Goal: Task Accomplishment & Management: Complete application form

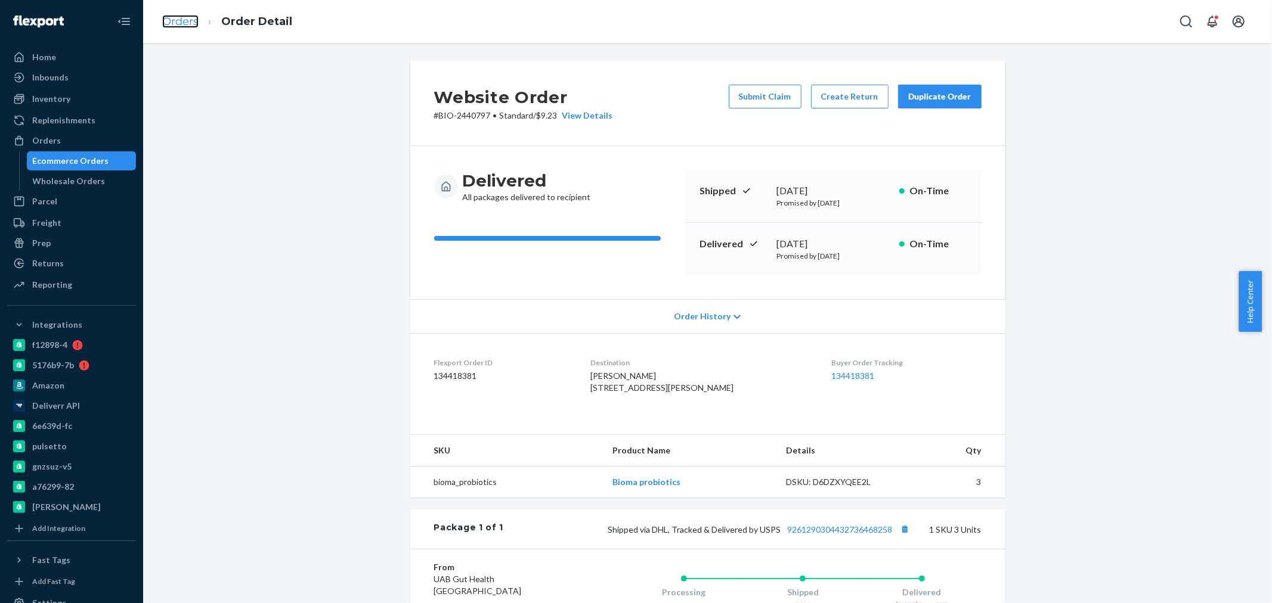
click at [186, 18] on link "Orders" at bounding box center [180, 21] width 36 height 13
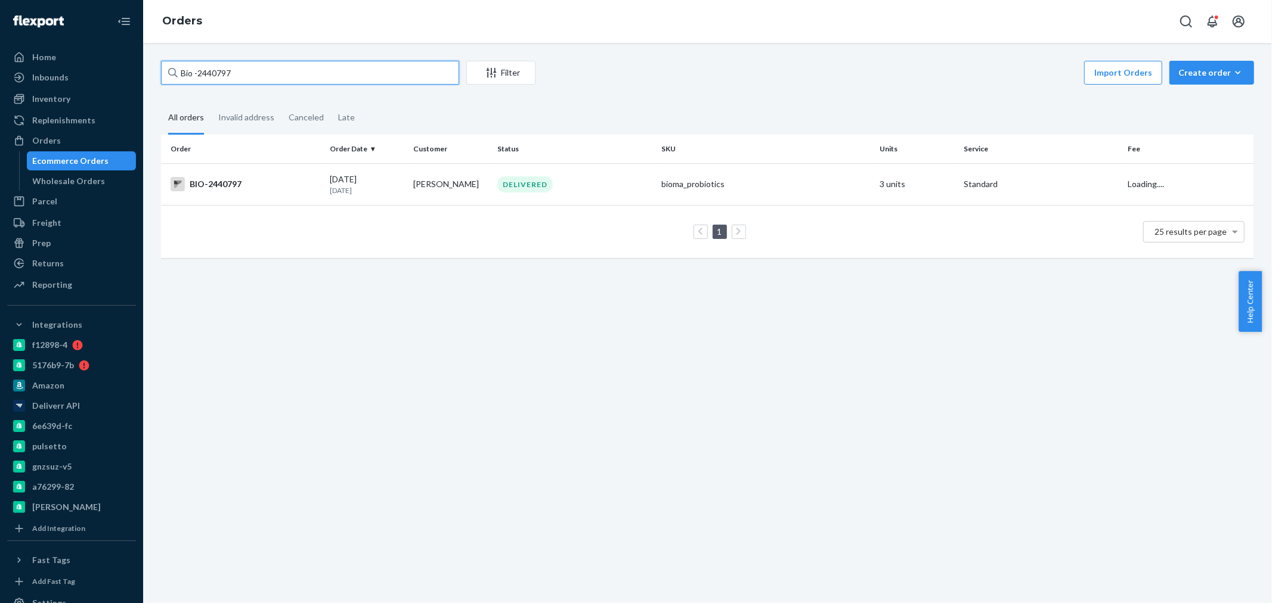
drag, startPoint x: 232, startPoint y: 66, endPoint x: 201, endPoint y: 73, distance: 31.8
click at [201, 73] on input "Bio -2440797" at bounding box center [310, 73] width 298 height 24
paste input "2519170"
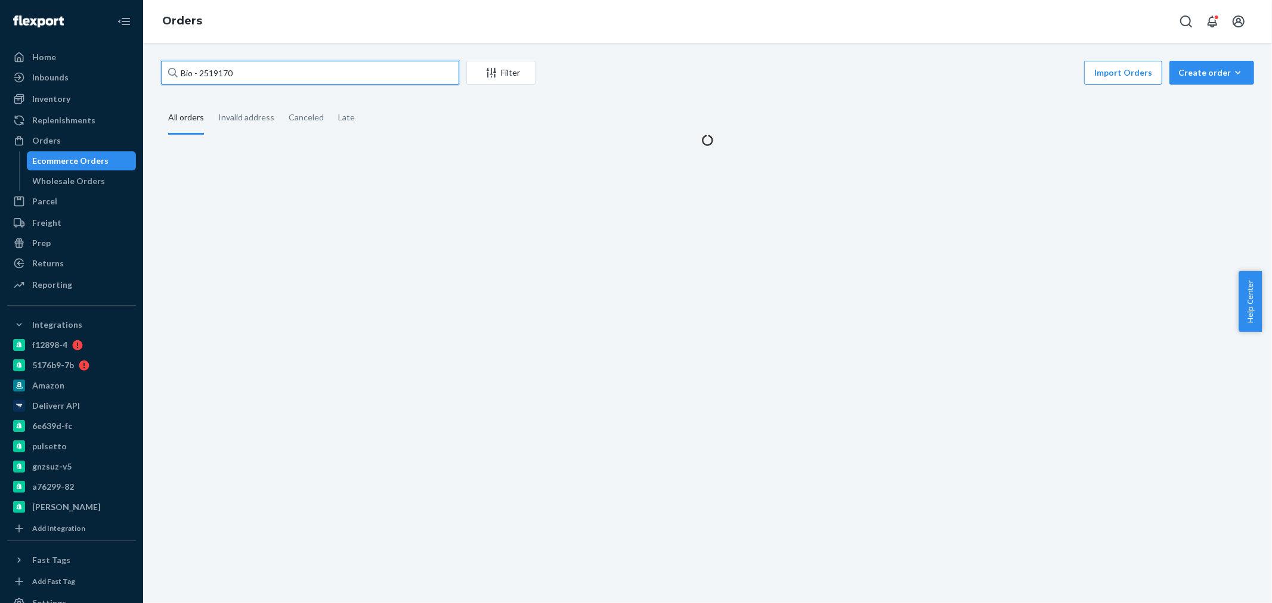
click at [199, 73] on input "Bio - 2519170" at bounding box center [310, 73] width 298 height 24
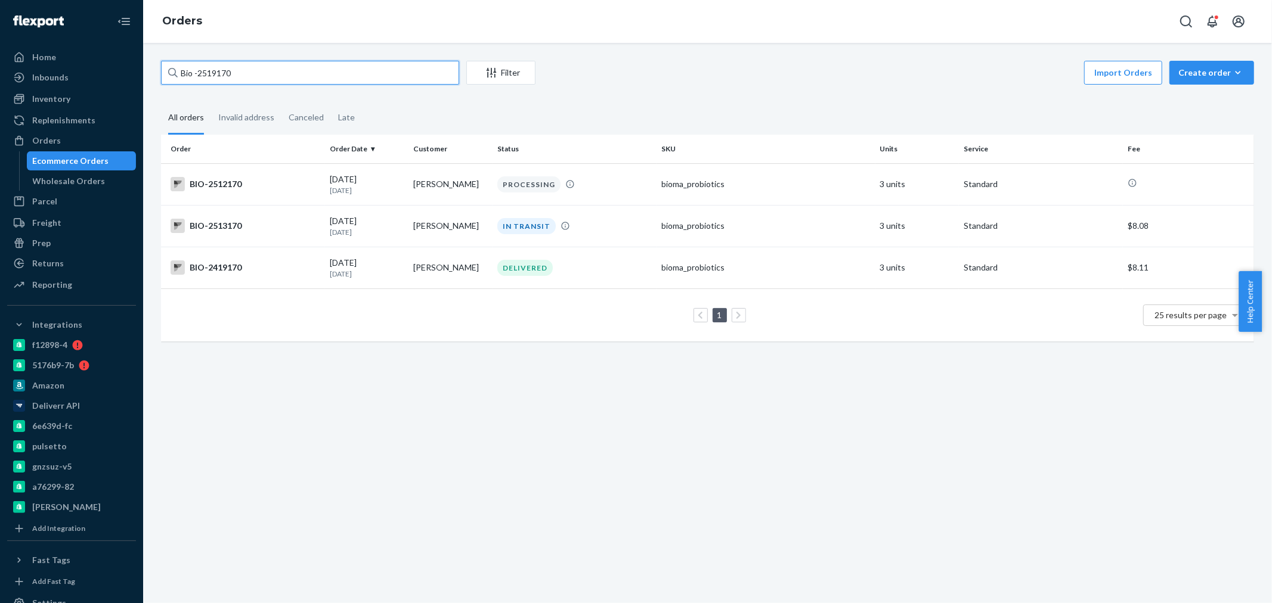
drag, startPoint x: 253, startPoint y: 74, endPoint x: 235, endPoint y: 35, distance: 43.0
click at [203, 76] on input "Bio -2519170" at bounding box center [310, 73] width 298 height 24
paste input "2440436"
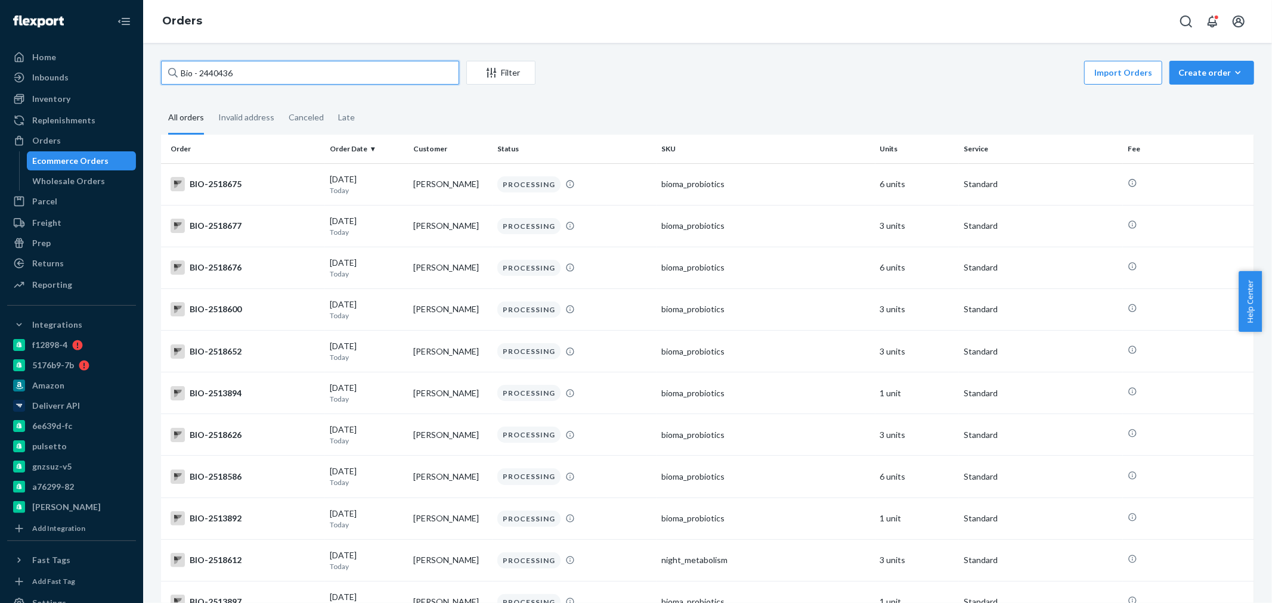
click at [198, 70] on input "Bio - 2440436" at bounding box center [310, 73] width 298 height 24
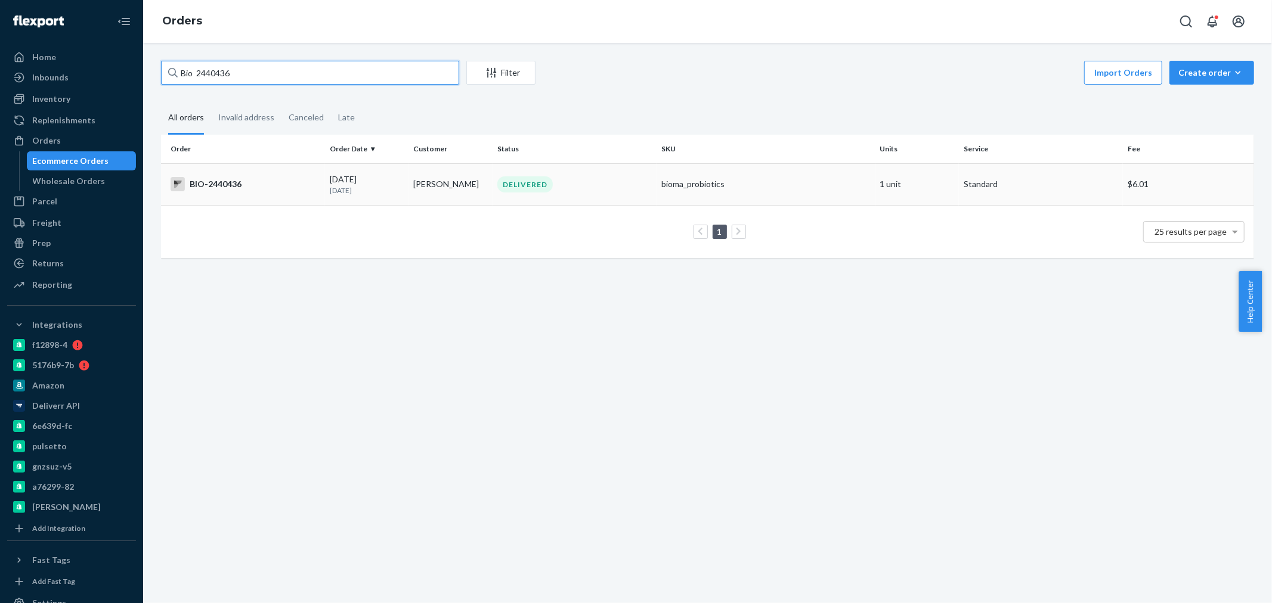
type input "Bio 2440436"
click at [283, 187] on div "BIO-2440436" at bounding box center [245, 184] width 150 height 14
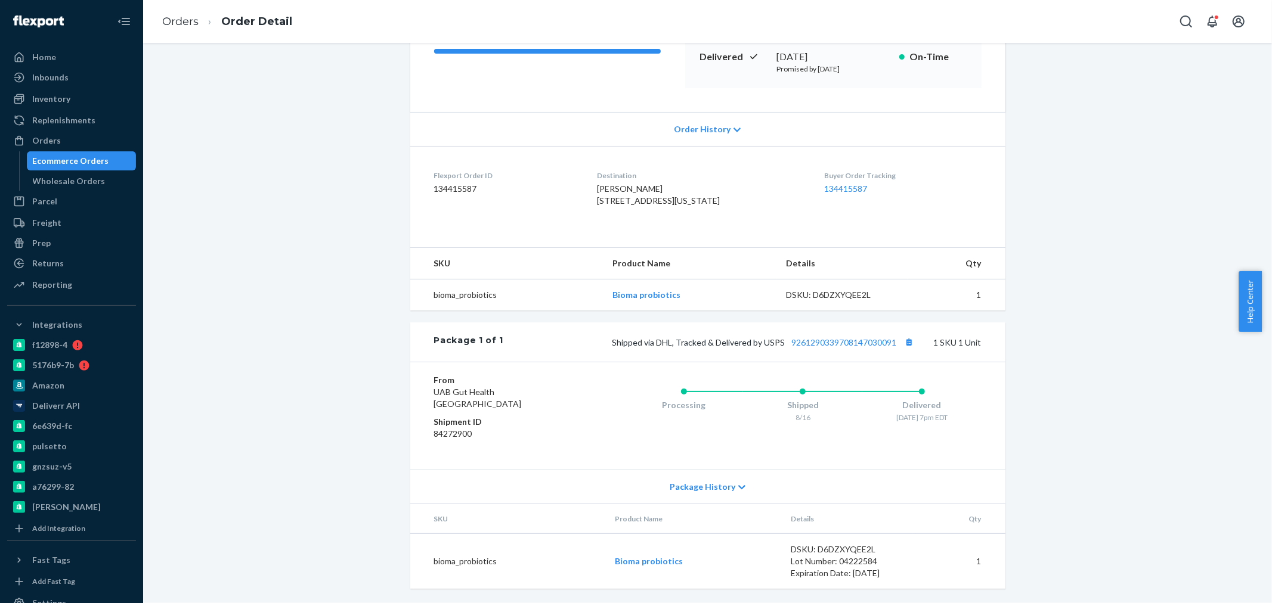
scroll to position [79, 0]
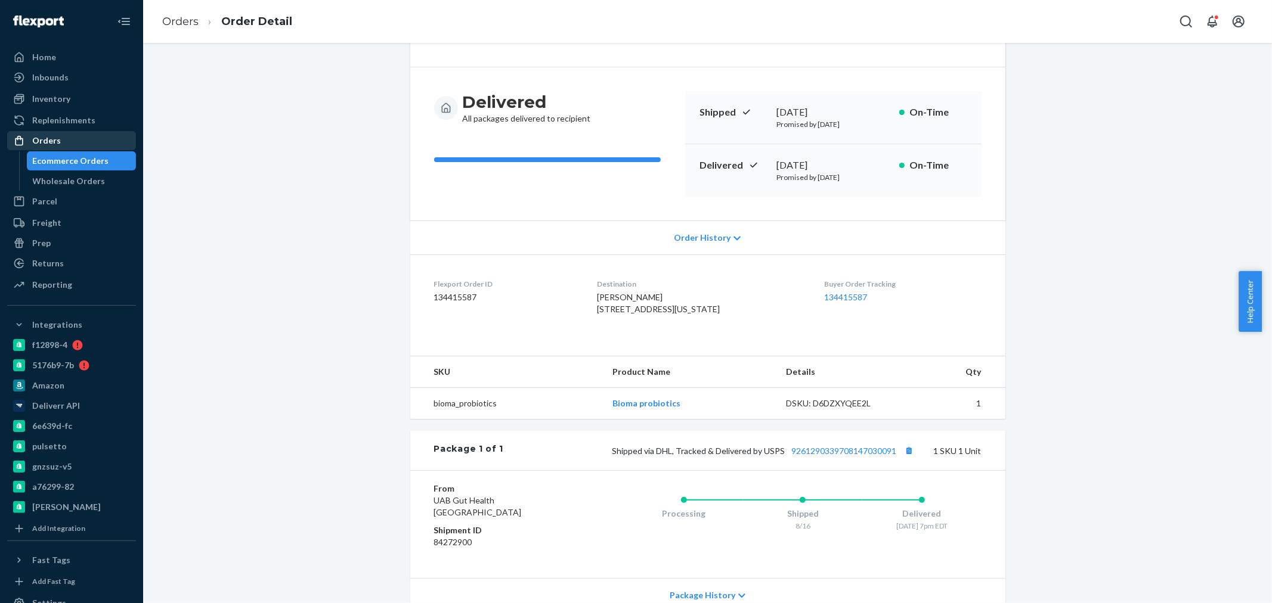
click at [54, 135] on div "Orders" at bounding box center [46, 141] width 29 height 12
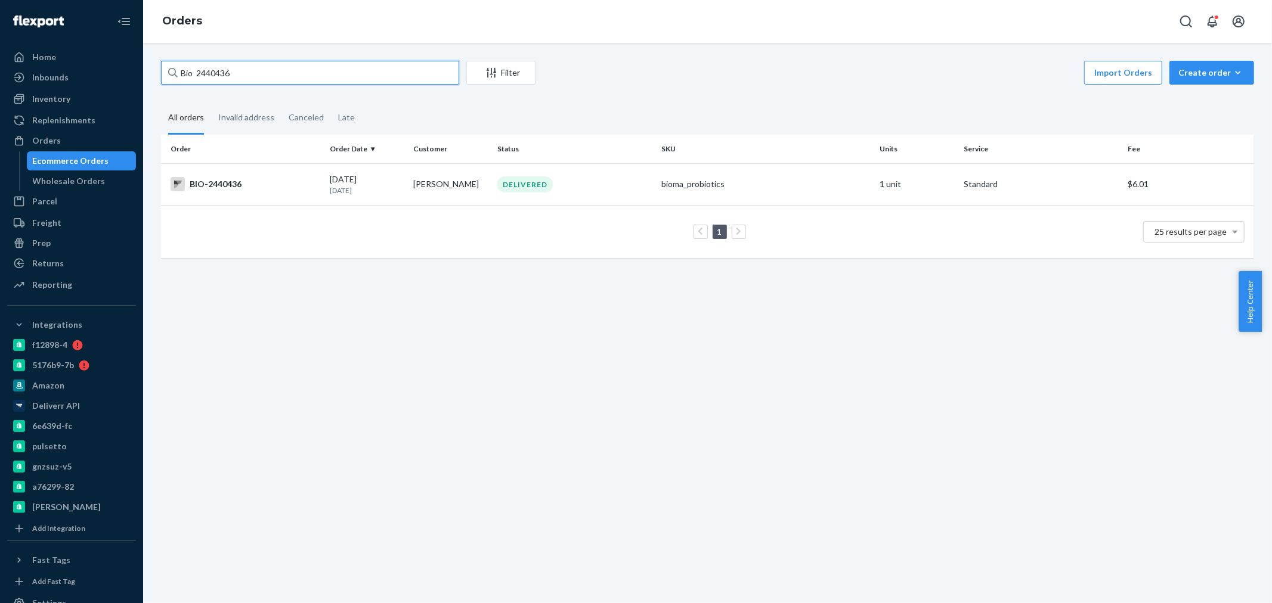
drag, startPoint x: 255, startPoint y: 70, endPoint x: 199, endPoint y: 67, distance: 56.1
click at [199, 67] on input "Bio 2440436" at bounding box center [310, 73] width 298 height 24
paste input "2301260"
type input "Bio 2301260"
click at [275, 181] on div "BIO-2301260" at bounding box center [245, 184] width 150 height 14
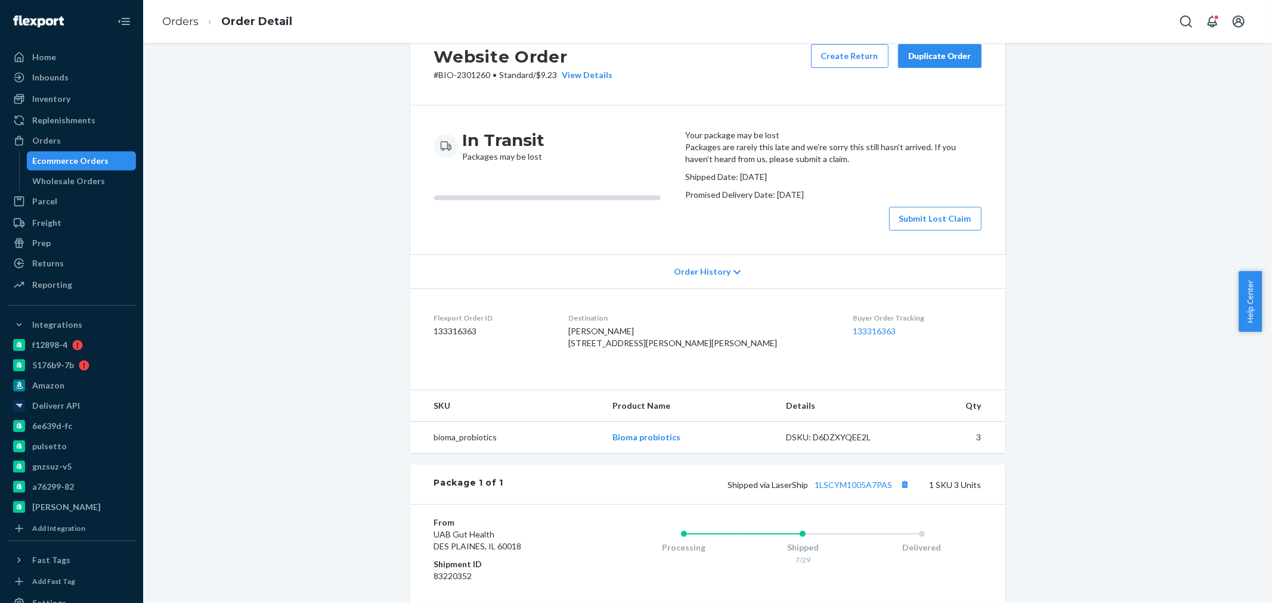
scroll to position [240, 0]
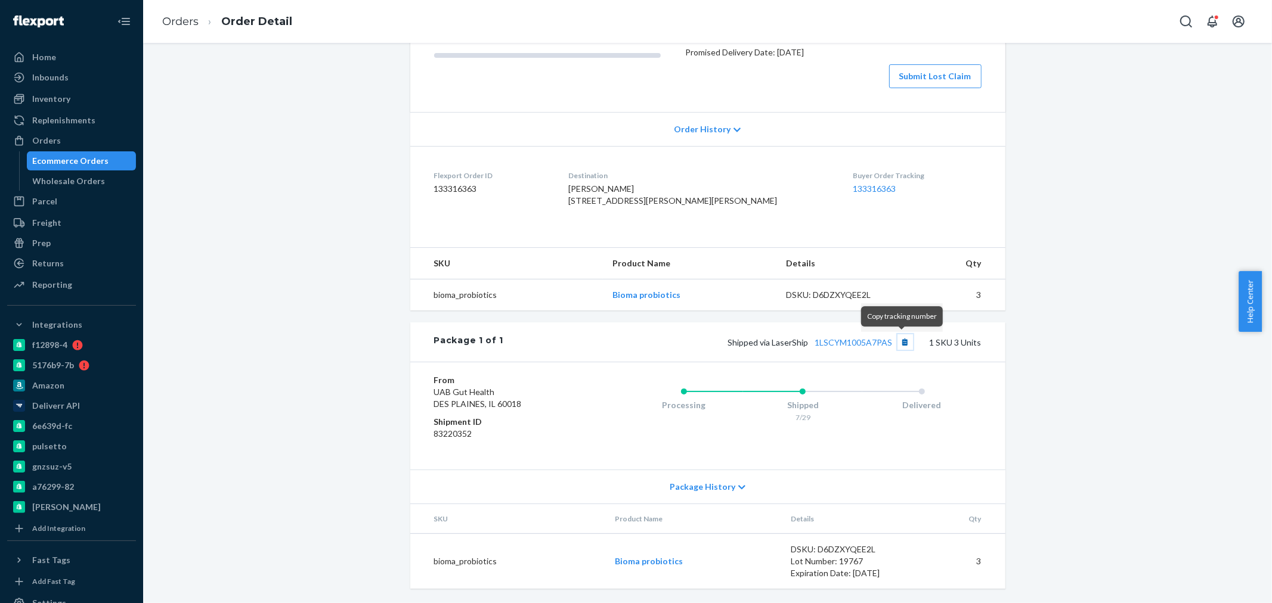
click at [902, 338] on button "Copy tracking number" at bounding box center [904, 341] width 15 height 15
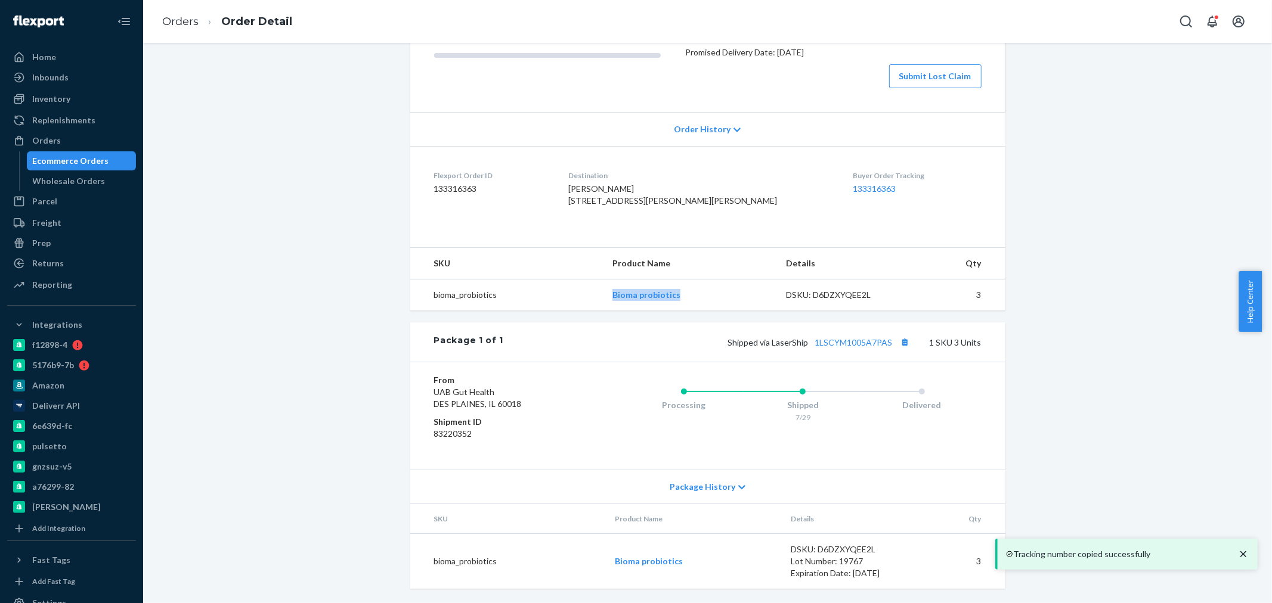
drag, startPoint x: 680, startPoint y: 296, endPoint x: 570, endPoint y: 296, distance: 109.7
click at [570, 296] on tr "bioma_probiotics Bioma probiotics DSKU: D6DZXYQEE2L 3" at bounding box center [707, 296] width 595 height 32
copy tr "Bioma probiotics"
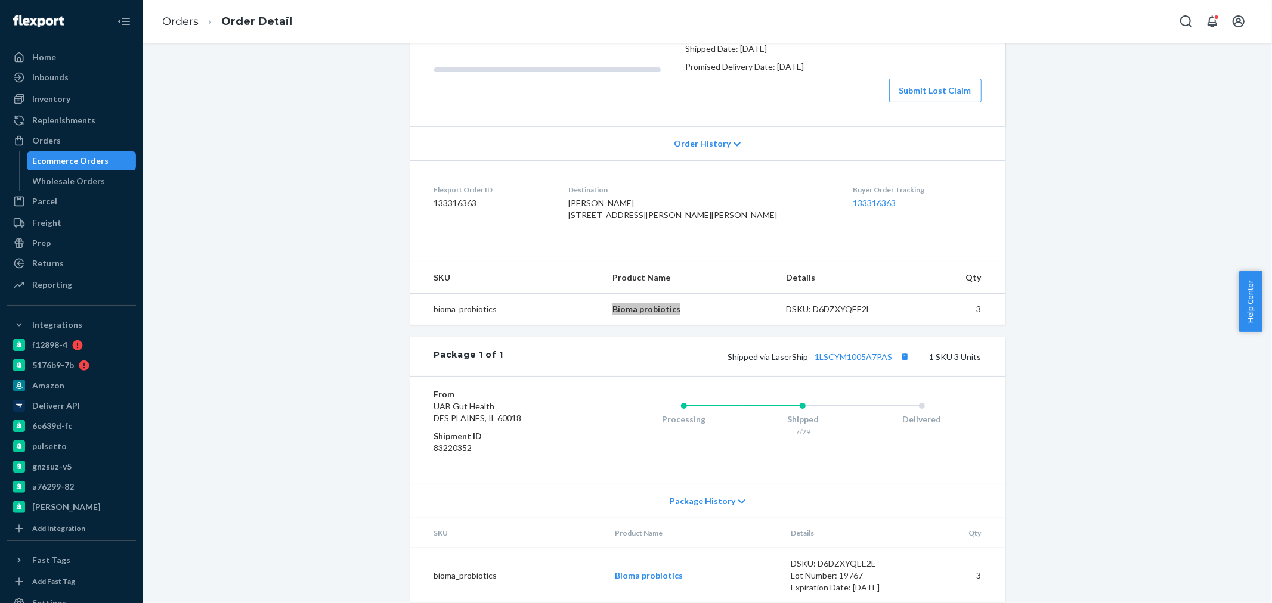
scroll to position [107, 0]
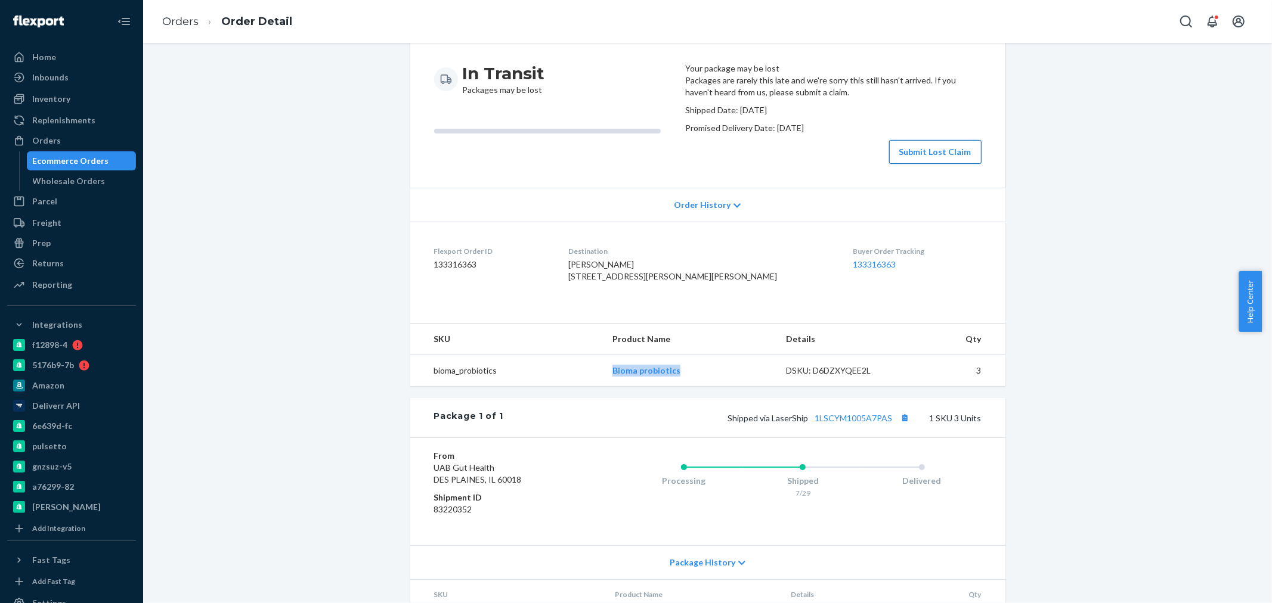
click at [919, 164] on button "Submit Lost Claim" at bounding box center [935, 152] width 92 height 24
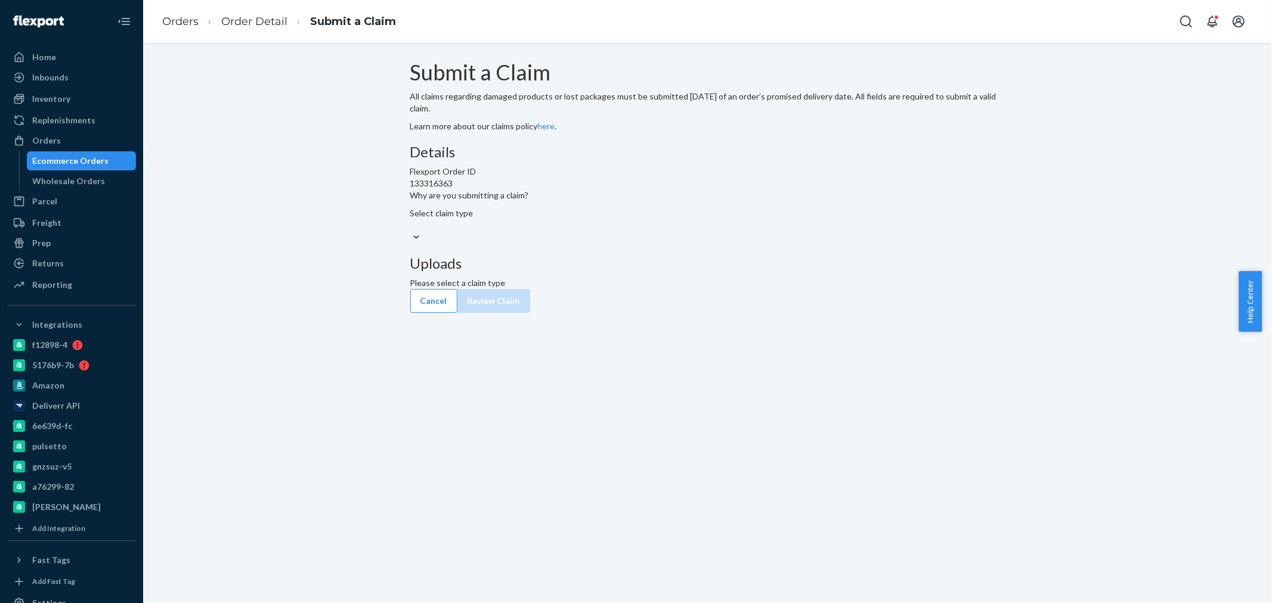
click at [574, 219] on div "Select claim type" at bounding box center [707, 213] width 595 height 12
click at [411, 231] on input "Why are you submitting a claim? Select claim type" at bounding box center [410, 225] width 1 height 12
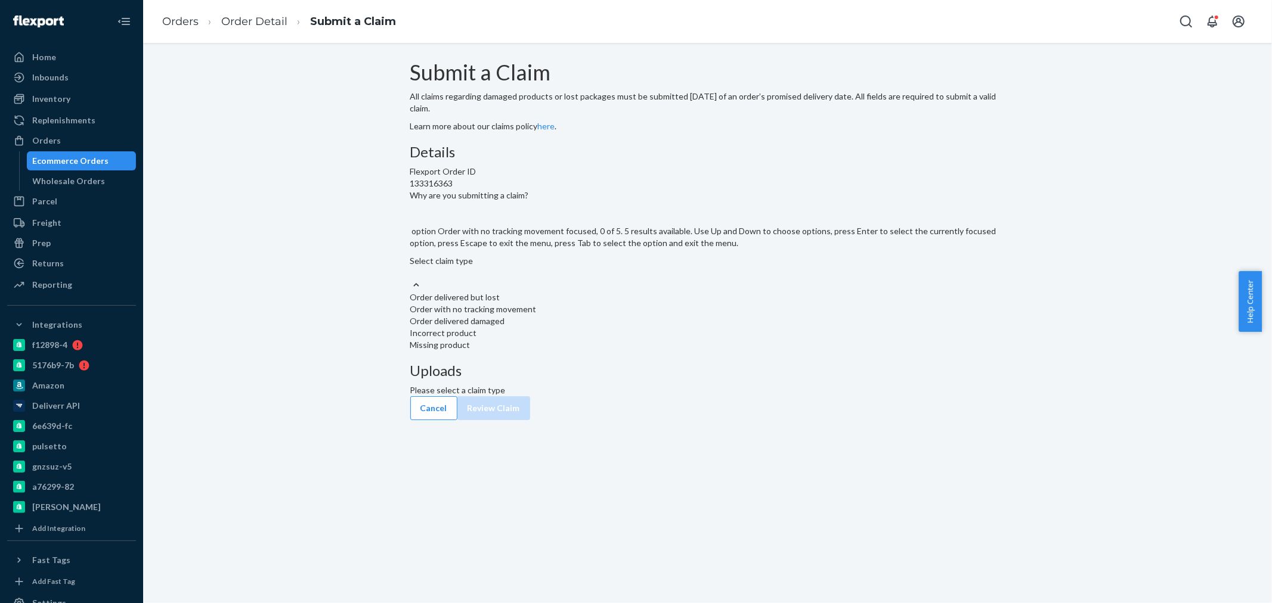
click at [585, 315] on div "Order with no tracking movement" at bounding box center [707, 309] width 595 height 12
click at [411, 279] on input "Why are you submitting a claim? option Order with no tracking movement focused,…" at bounding box center [410, 273] width 1 height 12
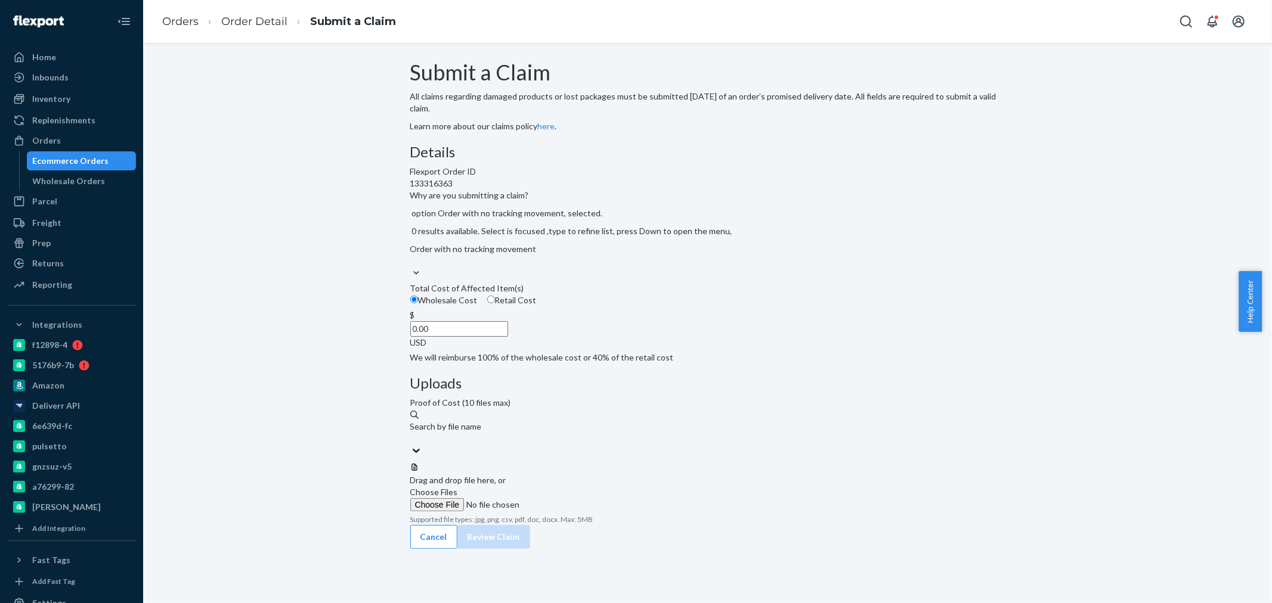
click at [508, 337] on input "0.00" at bounding box center [459, 328] width 98 height 15
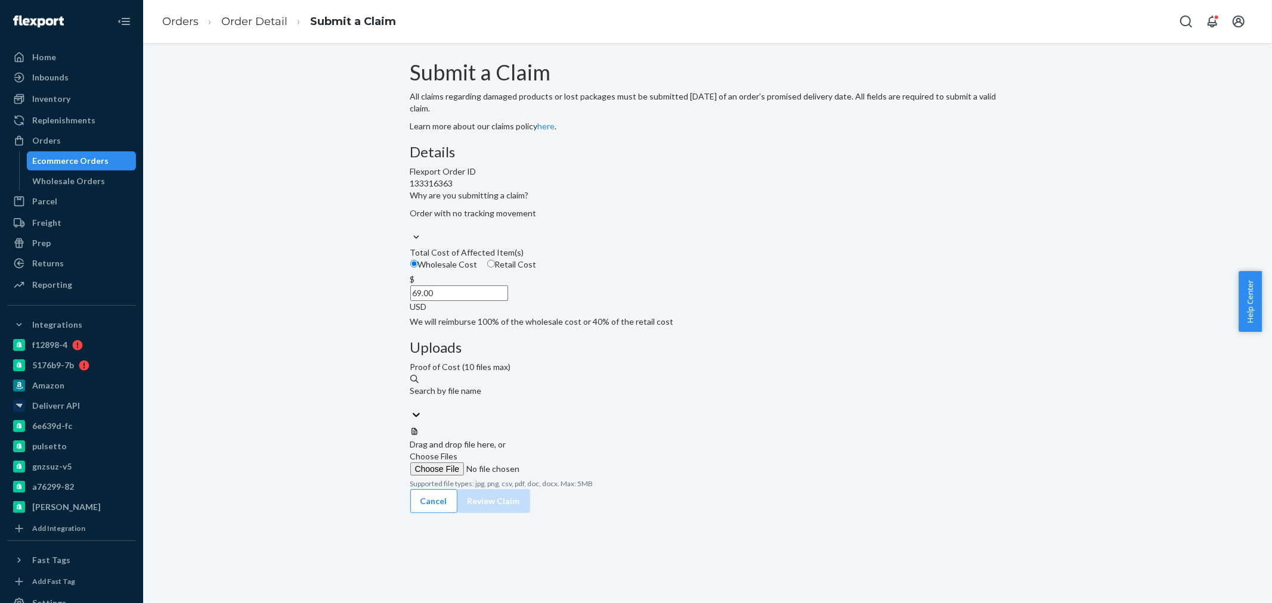
type input "6.00"
type input "69.36"
click at [458, 451] on span "Choose Files" at bounding box center [434, 456] width 48 height 10
click at [572, 463] on input "Choose Files" at bounding box center [491, 469] width 162 height 13
click at [519, 490] on span "retail value 2025-08pdf.pdf" at bounding box center [468, 495] width 100 height 10
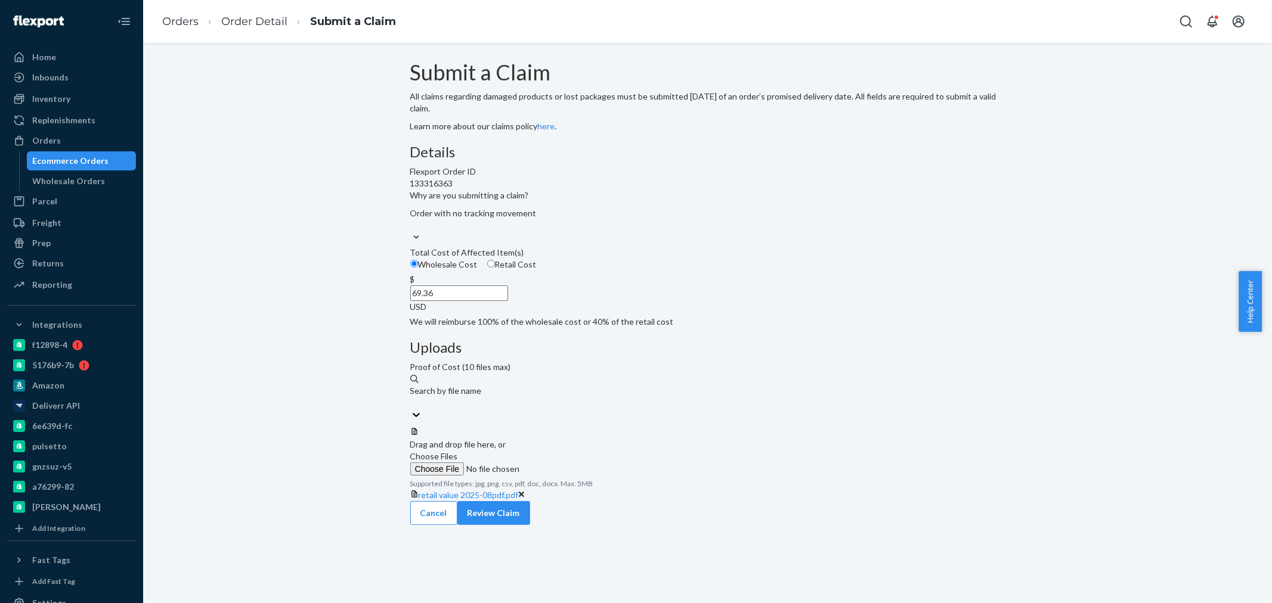
click at [537, 271] on label "Retail Cost" at bounding box center [511, 265] width 49 height 12
click at [495, 268] on input "Retail Cost" at bounding box center [491, 264] width 8 height 8
radio input "true"
click at [418, 268] on input "Wholesale Cost" at bounding box center [414, 264] width 8 height 8
radio input "true"
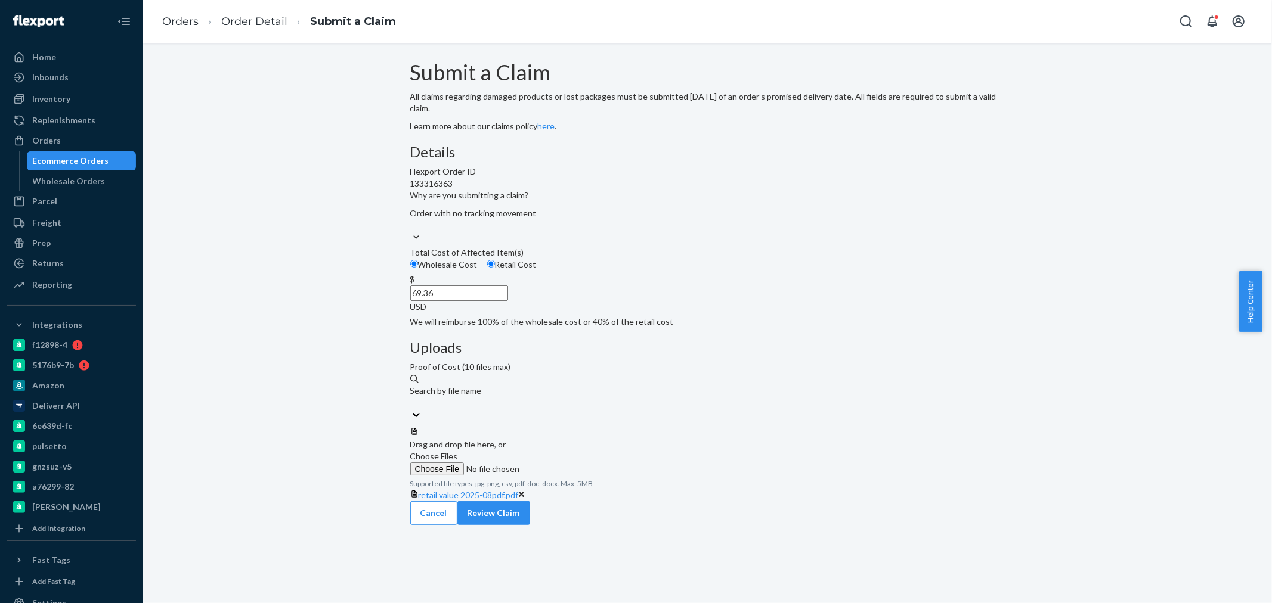
radio input "false"
click at [530, 501] on button "Review Claim" at bounding box center [493, 513] width 73 height 24
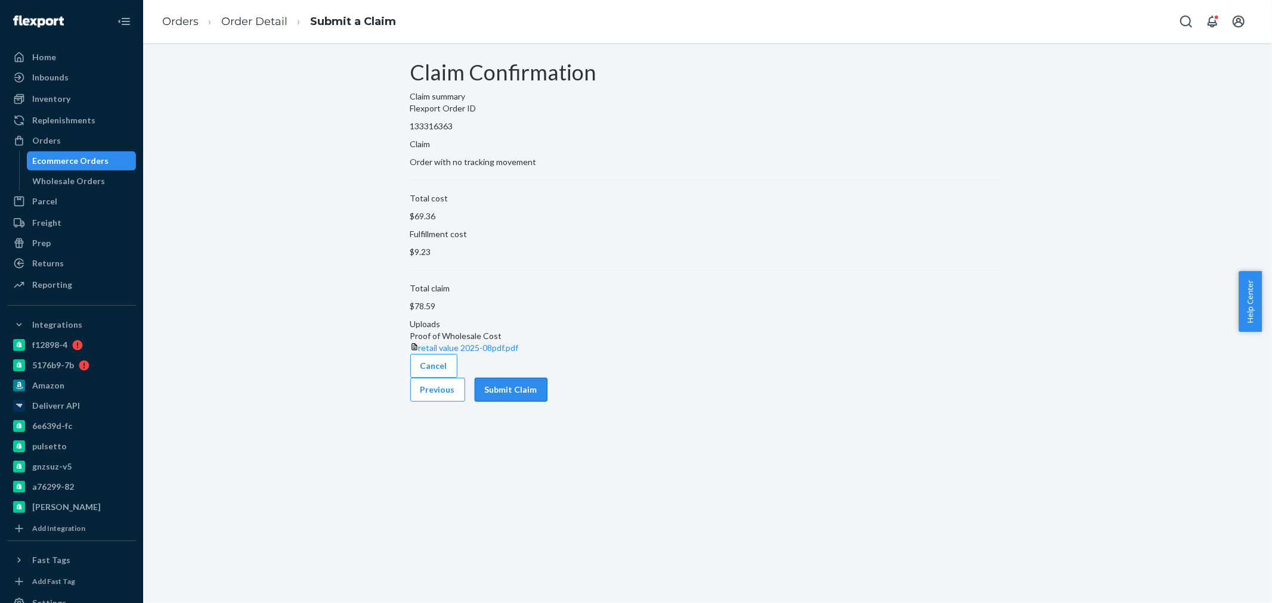
click at [547, 402] on button "Submit Claim" at bounding box center [511, 390] width 73 height 24
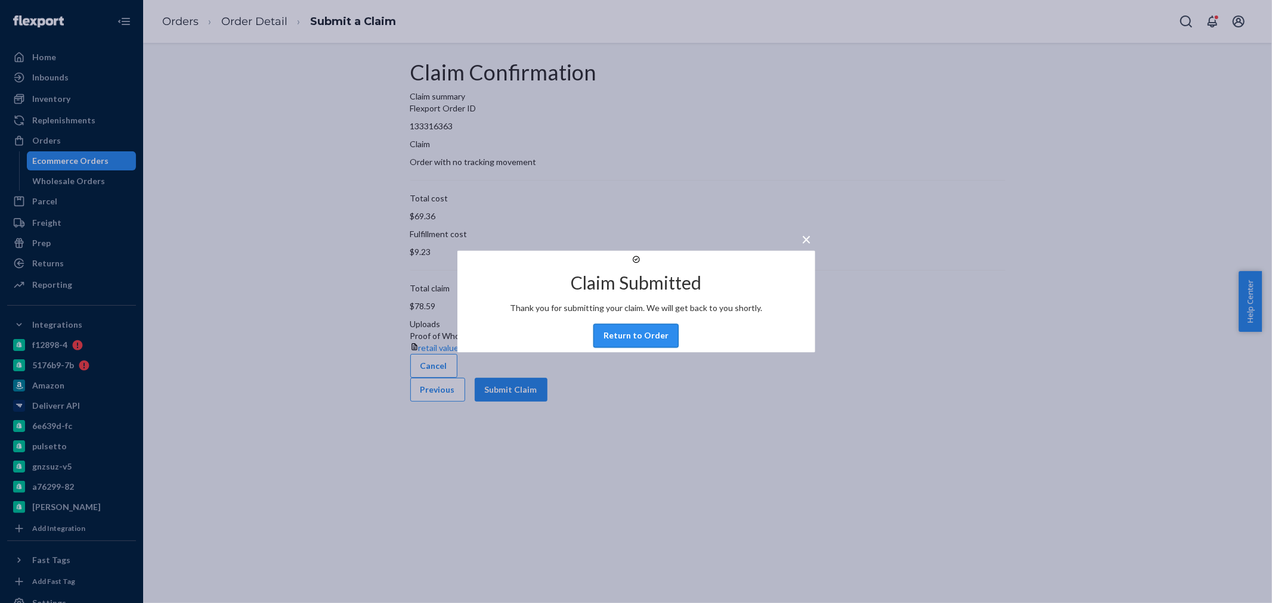
drag, startPoint x: 635, startPoint y: 349, endPoint x: 306, endPoint y: 203, distance: 360.0
click at [634, 348] on button "Return to Order" at bounding box center [635, 336] width 85 height 24
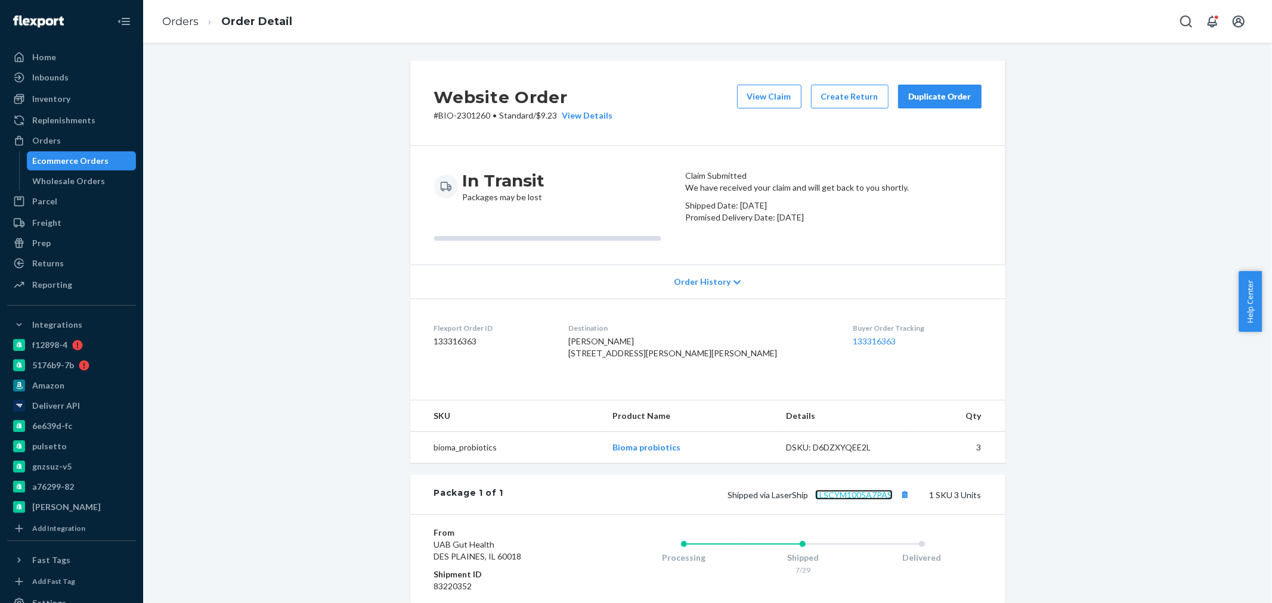
click at [842, 500] on link "1LSCYM1005A7PAS" at bounding box center [853, 495] width 77 height 10
click at [66, 134] on div "Orders" at bounding box center [71, 140] width 126 height 17
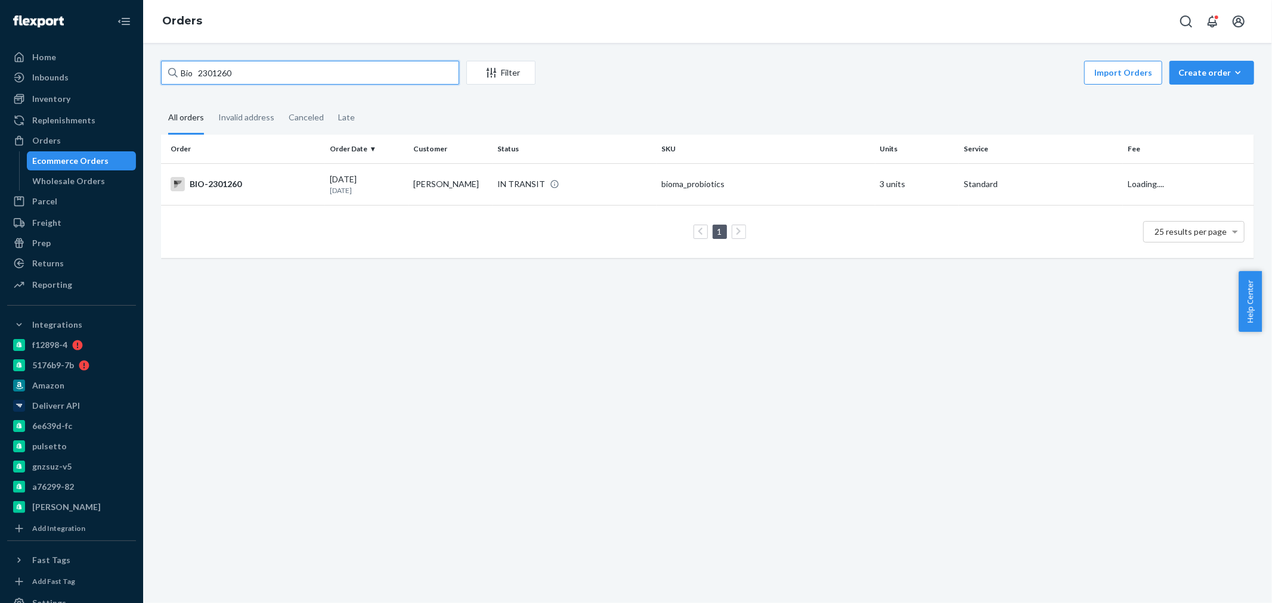
drag, startPoint x: 270, startPoint y: 69, endPoint x: 200, endPoint y: 69, distance: 70.3
click at [200, 69] on input "Bio 2301260" at bounding box center [310, 73] width 298 height 24
paste input "2490555"
click at [197, 70] on input "Bio 2490555" at bounding box center [310, 73] width 298 height 24
type input "Bio - 2490555"
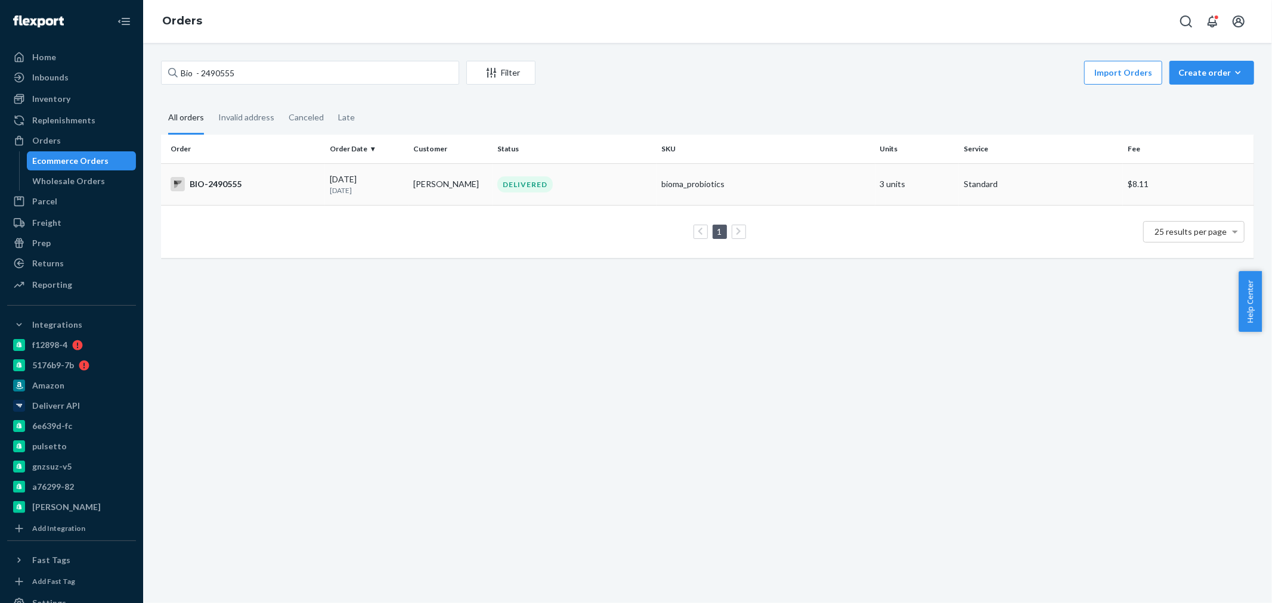
click at [303, 170] on td "BIO-2490555" at bounding box center [243, 184] width 164 height 42
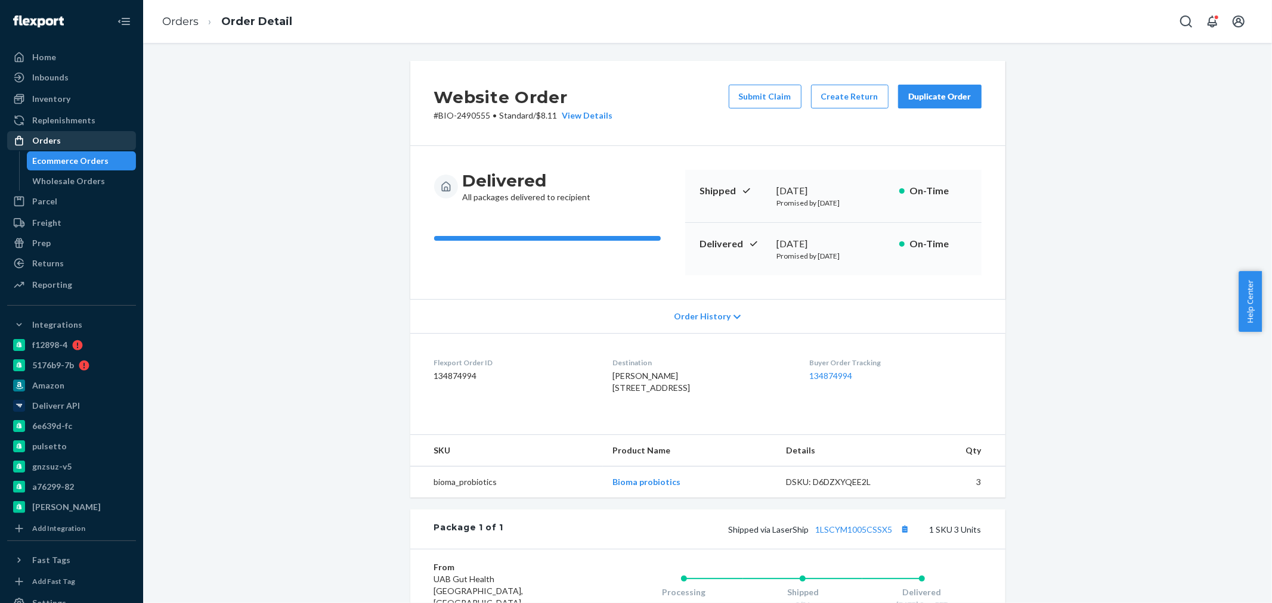
click at [37, 131] on link "Orders" at bounding box center [71, 140] width 129 height 19
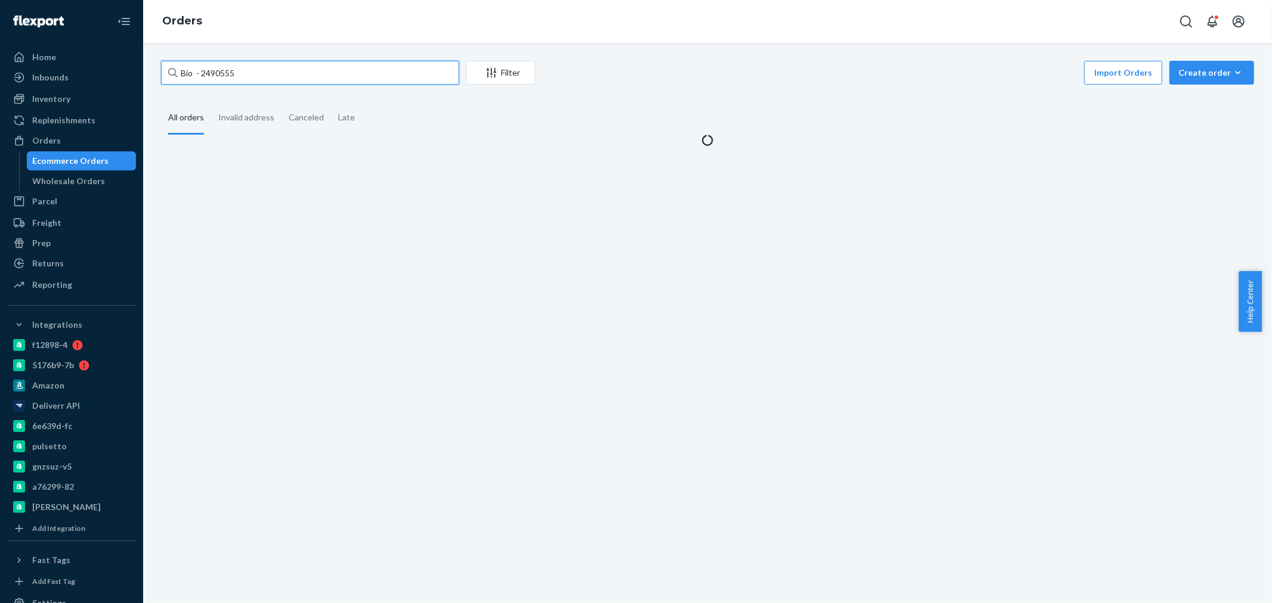
drag, startPoint x: 260, startPoint y: 67, endPoint x: 205, endPoint y: 70, distance: 55.0
click at [205, 70] on input "Bio - 2490555" at bounding box center [310, 73] width 298 height 24
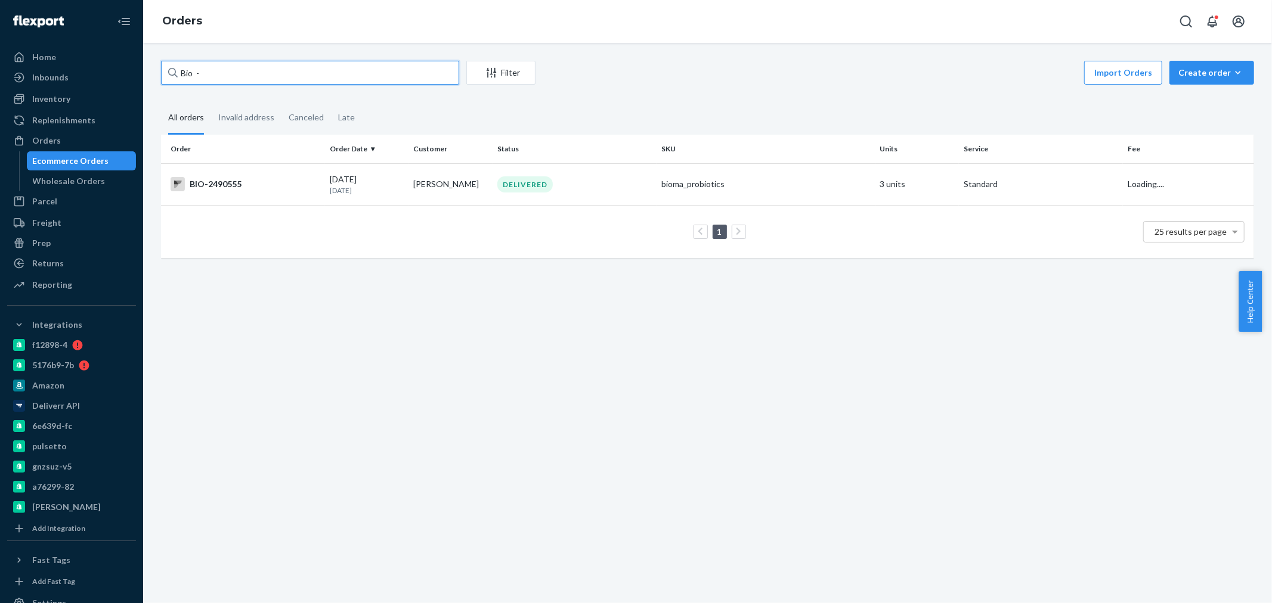
paste input "2402916"
type input "Bio - 2402916"
click at [291, 179] on div "BIO-2402916" at bounding box center [245, 184] width 150 height 14
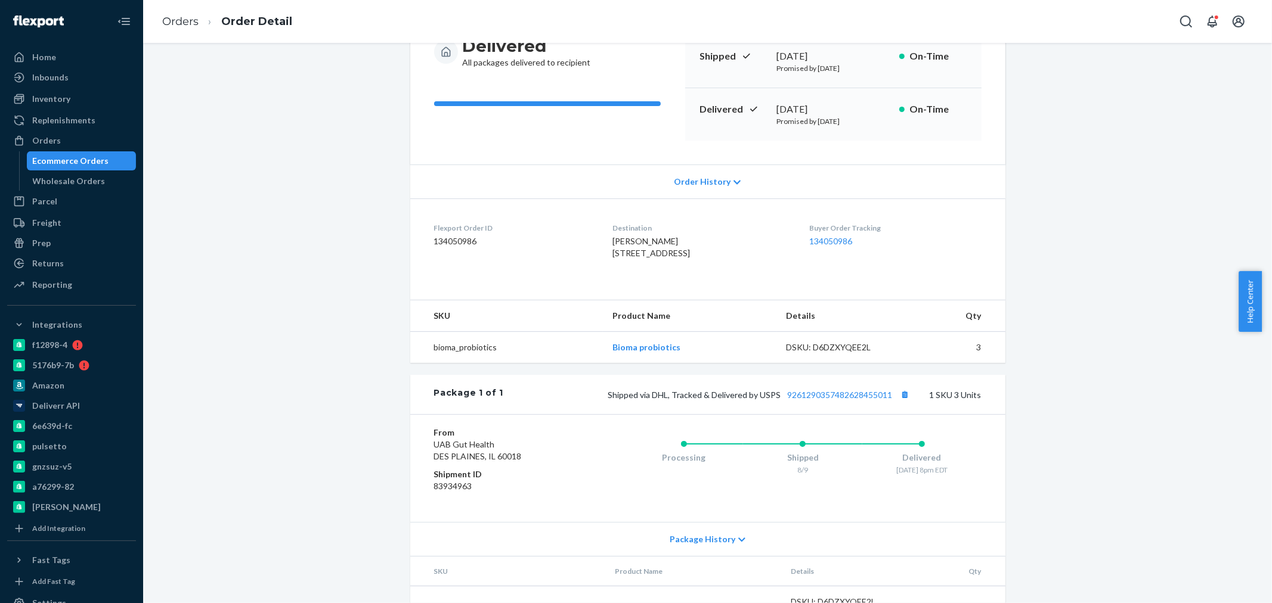
scroll to position [111, 0]
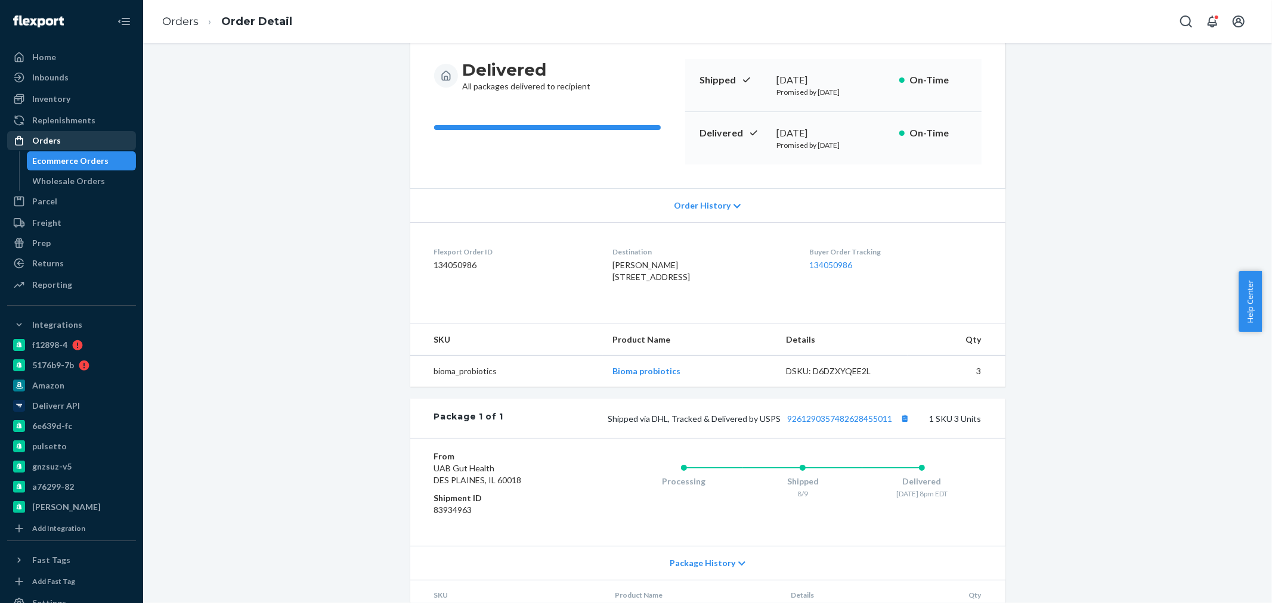
click at [46, 139] on div "Orders" at bounding box center [46, 141] width 29 height 12
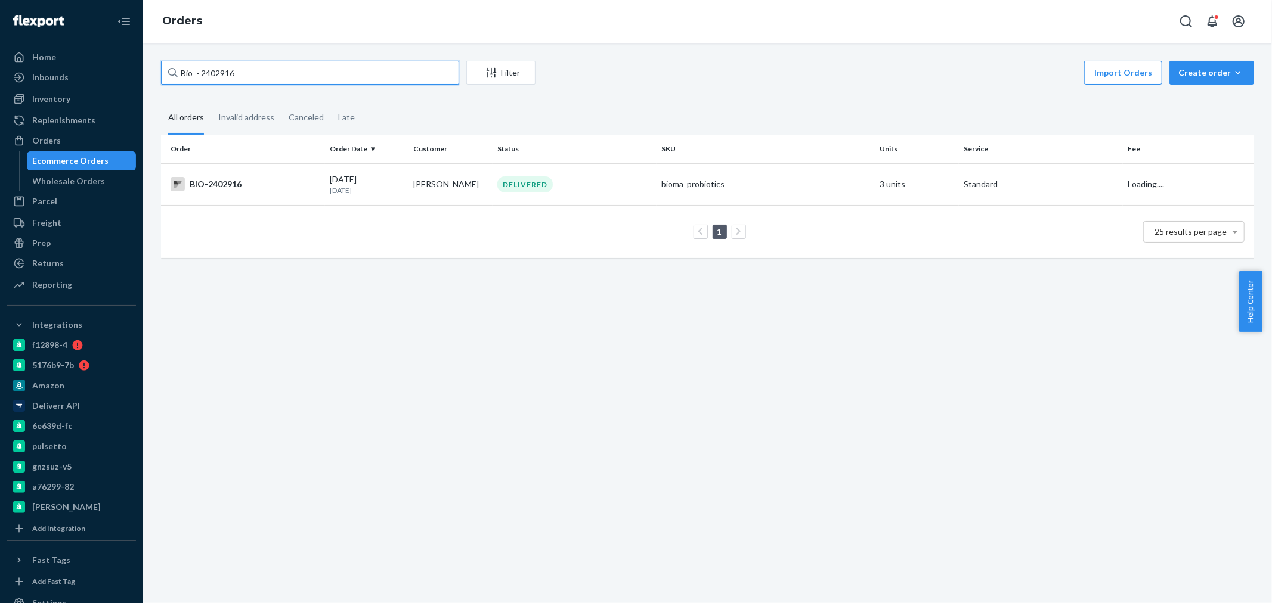
drag, startPoint x: 243, startPoint y: 73, endPoint x: 197, endPoint y: 73, distance: 45.9
click at [197, 73] on input "Bio - 2402916" at bounding box center [310, 73] width 298 height 24
paste input "2135830"
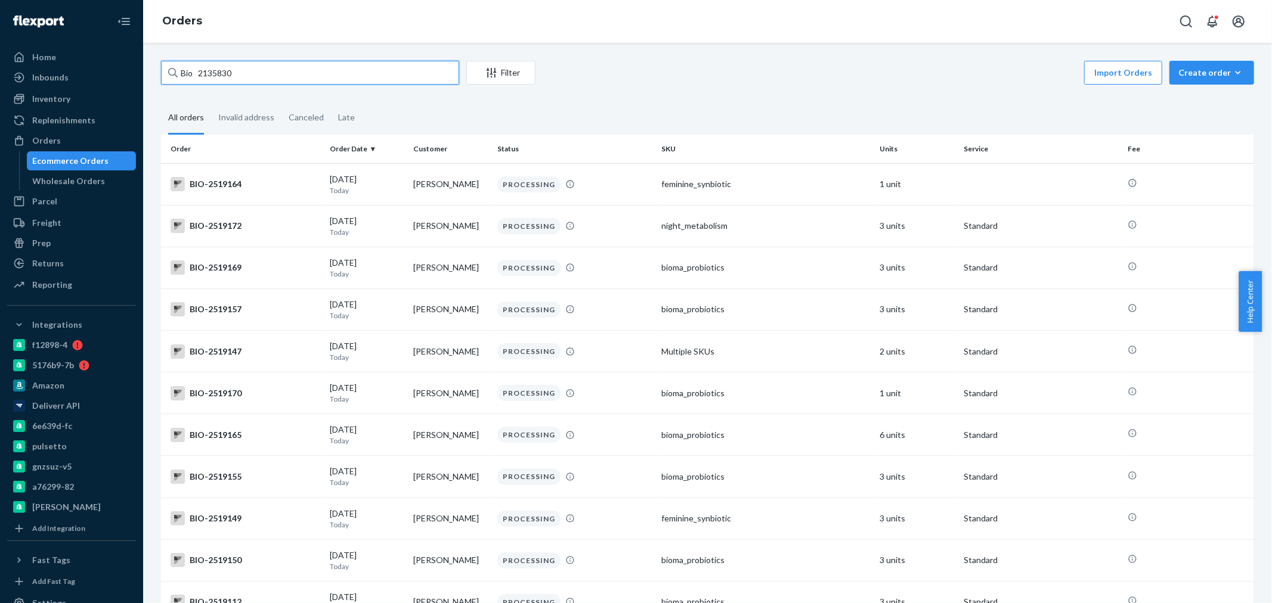
click at [197, 73] on input "Bio 2135830" at bounding box center [310, 73] width 298 height 24
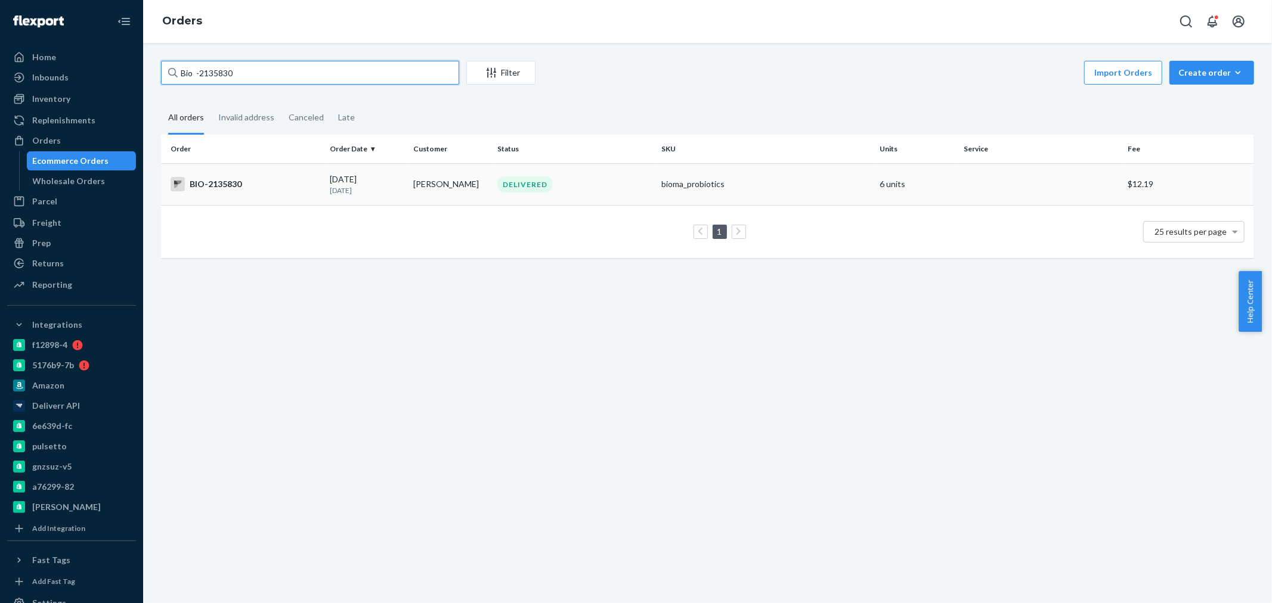
type input "Bio -2135830"
click at [259, 177] on div "BIO-2135830" at bounding box center [245, 184] width 150 height 14
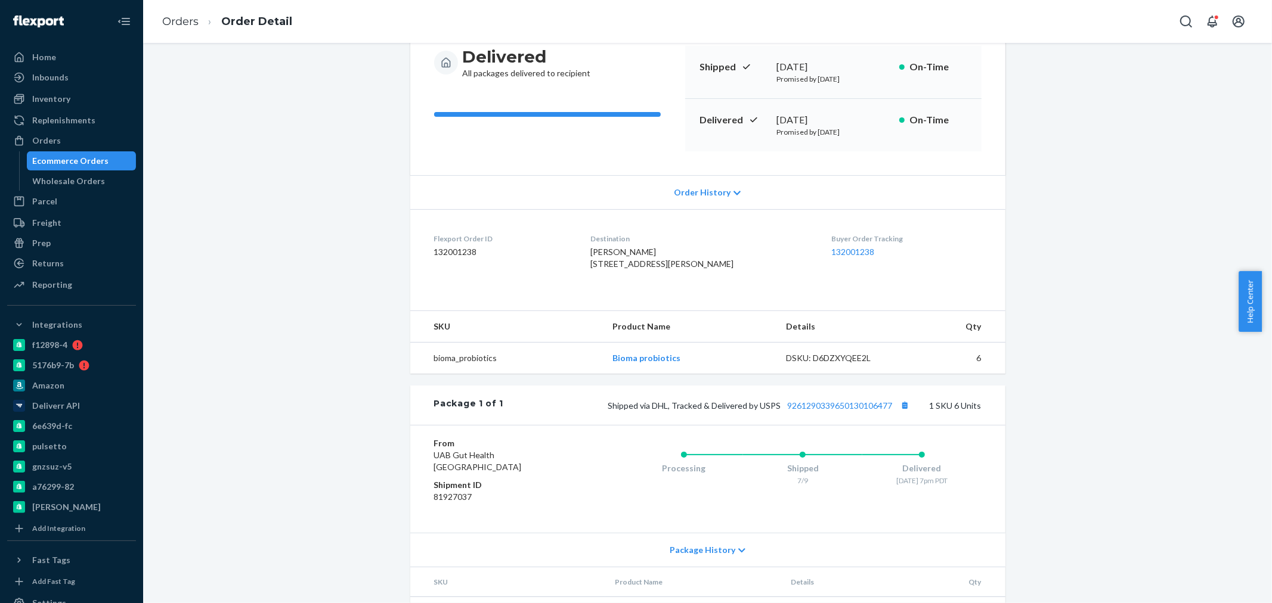
scroll to position [13, 0]
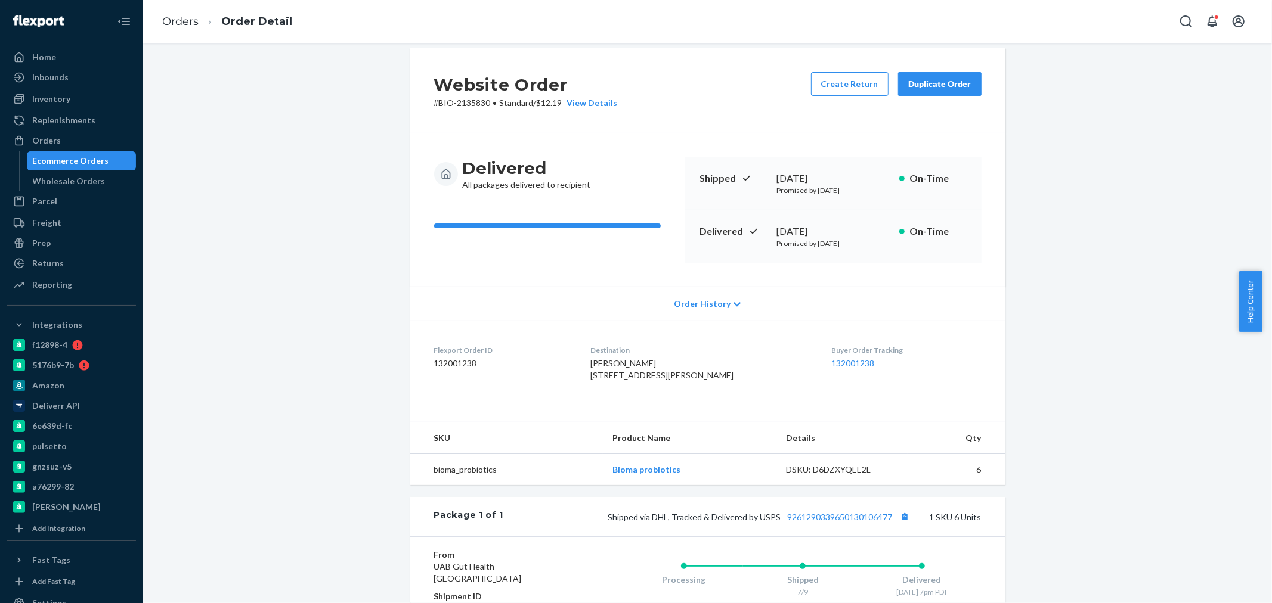
drag, startPoint x: 845, startPoint y: 230, endPoint x: 753, endPoint y: 235, distance: 92.6
click at [753, 235] on div "Delivered [DATE] Promised by [DATE] On-Time" at bounding box center [833, 236] width 296 height 52
copy div "[DATE]"
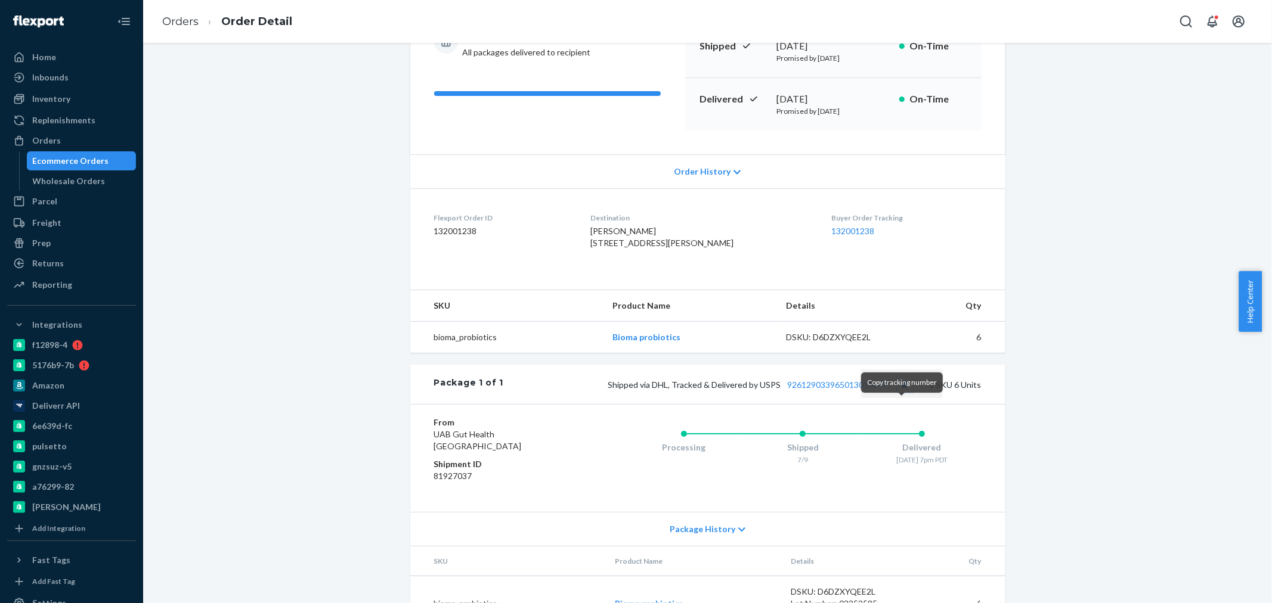
click at [899, 392] on button "Copy tracking number" at bounding box center [904, 384] width 15 height 15
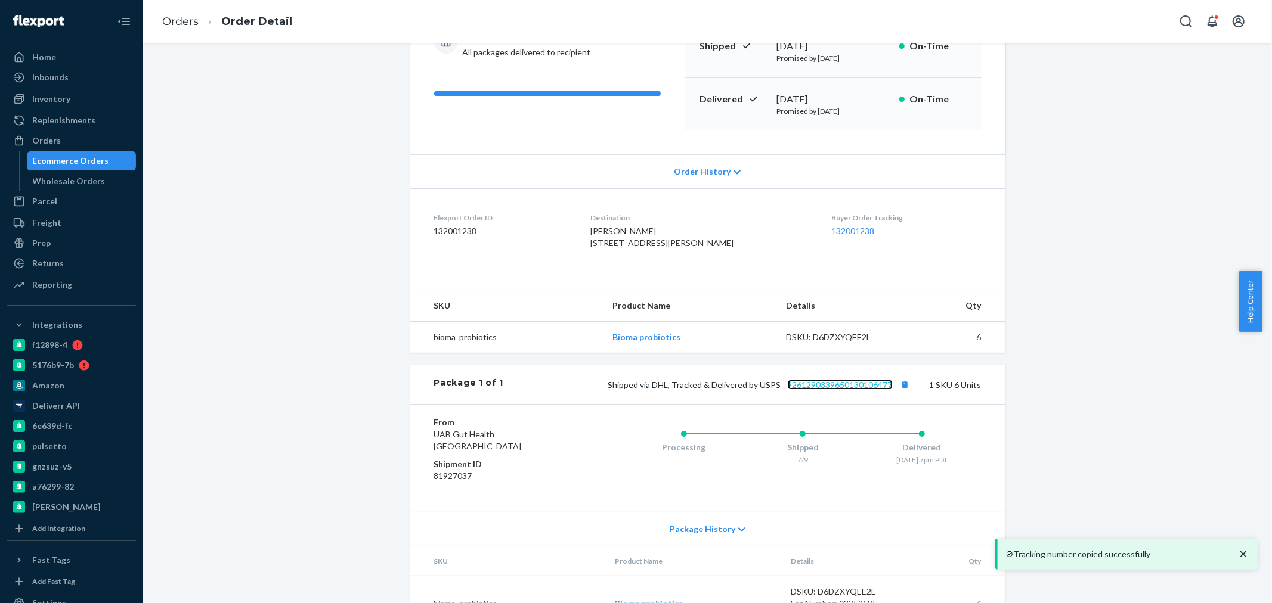
click at [836, 390] on link "9261290339650130106477" at bounding box center [839, 385] width 105 height 10
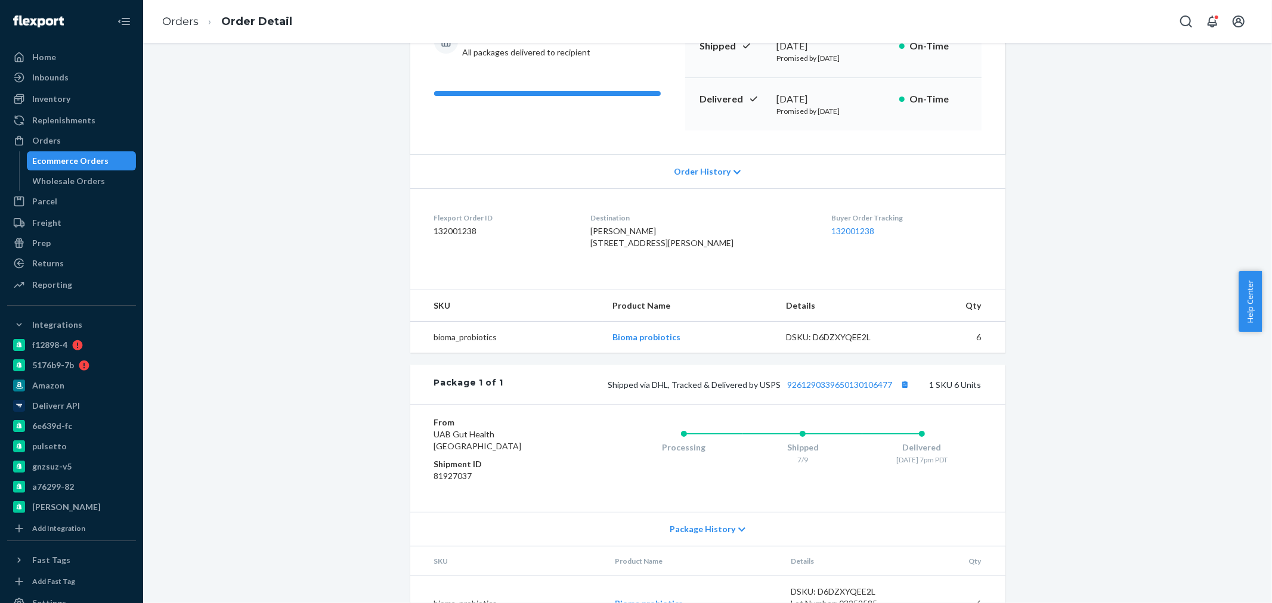
drag, startPoint x: 52, startPoint y: 145, endPoint x: 161, endPoint y: 160, distance: 110.1
click at [52, 145] on div "Orders" at bounding box center [46, 141] width 29 height 12
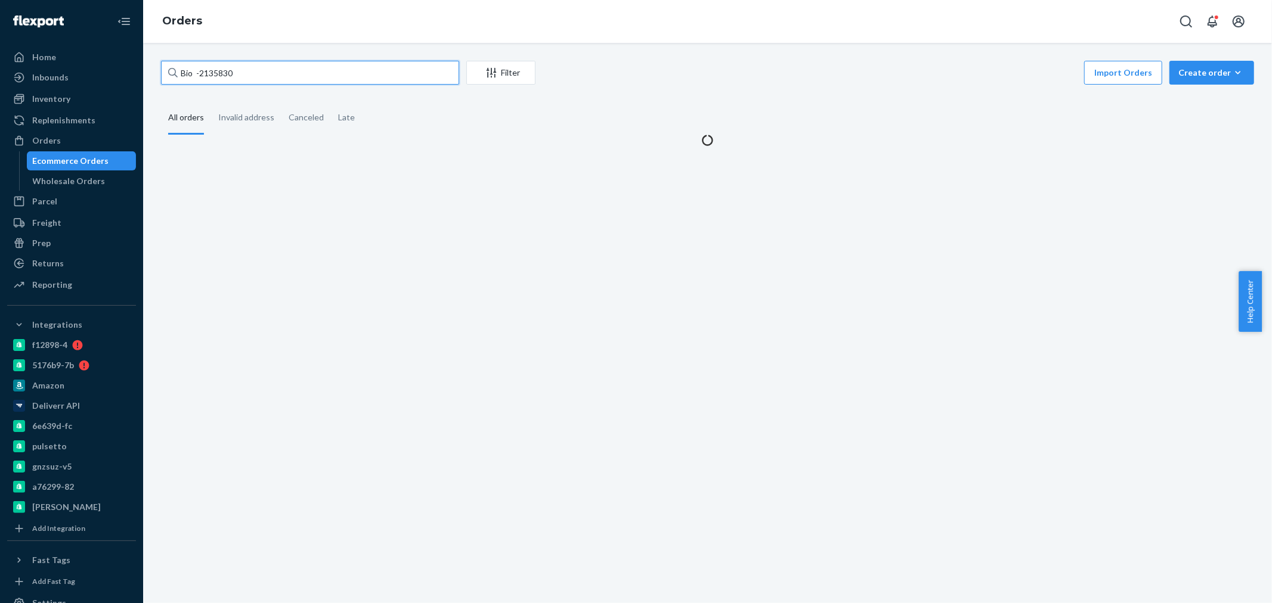
drag, startPoint x: 247, startPoint y: 77, endPoint x: 222, endPoint y: 70, distance: 26.2
click at [231, 72] on input "Bio -2135830" at bounding box center [310, 73] width 298 height 24
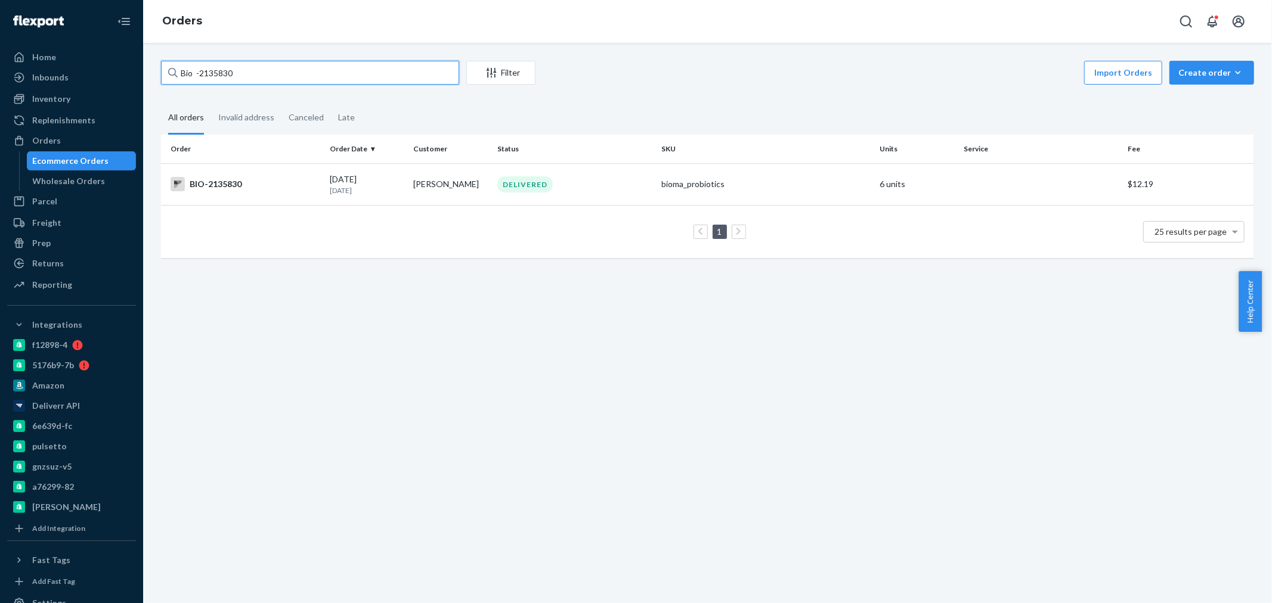
drag, startPoint x: 243, startPoint y: 69, endPoint x: 201, endPoint y: 73, distance: 42.0
click at [201, 73] on input "Bio -2135830" at bounding box center [310, 73] width 298 height 24
paste input "1156272"
click at [197, 69] on input "Bio 1156272" at bounding box center [310, 73] width 298 height 24
type input "Bio -1156272"
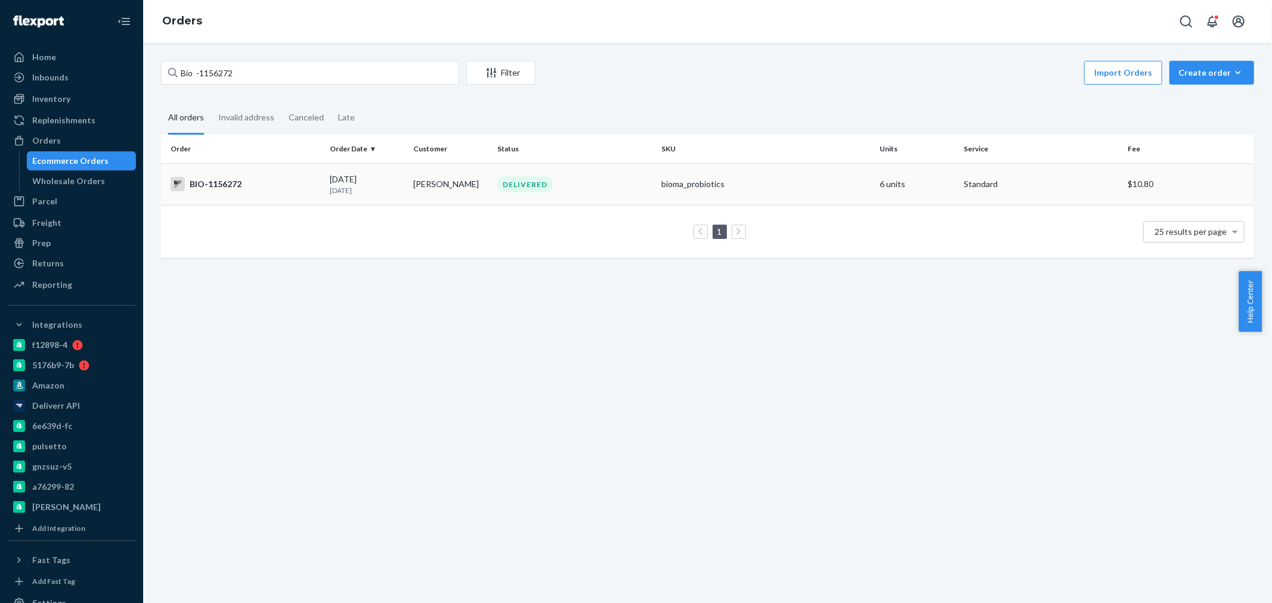
click at [230, 182] on div "BIO-1156272" at bounding box center [245, 184] width 150 height 14
